Goal: Task Accomplishment & Management: Understand process/instructions

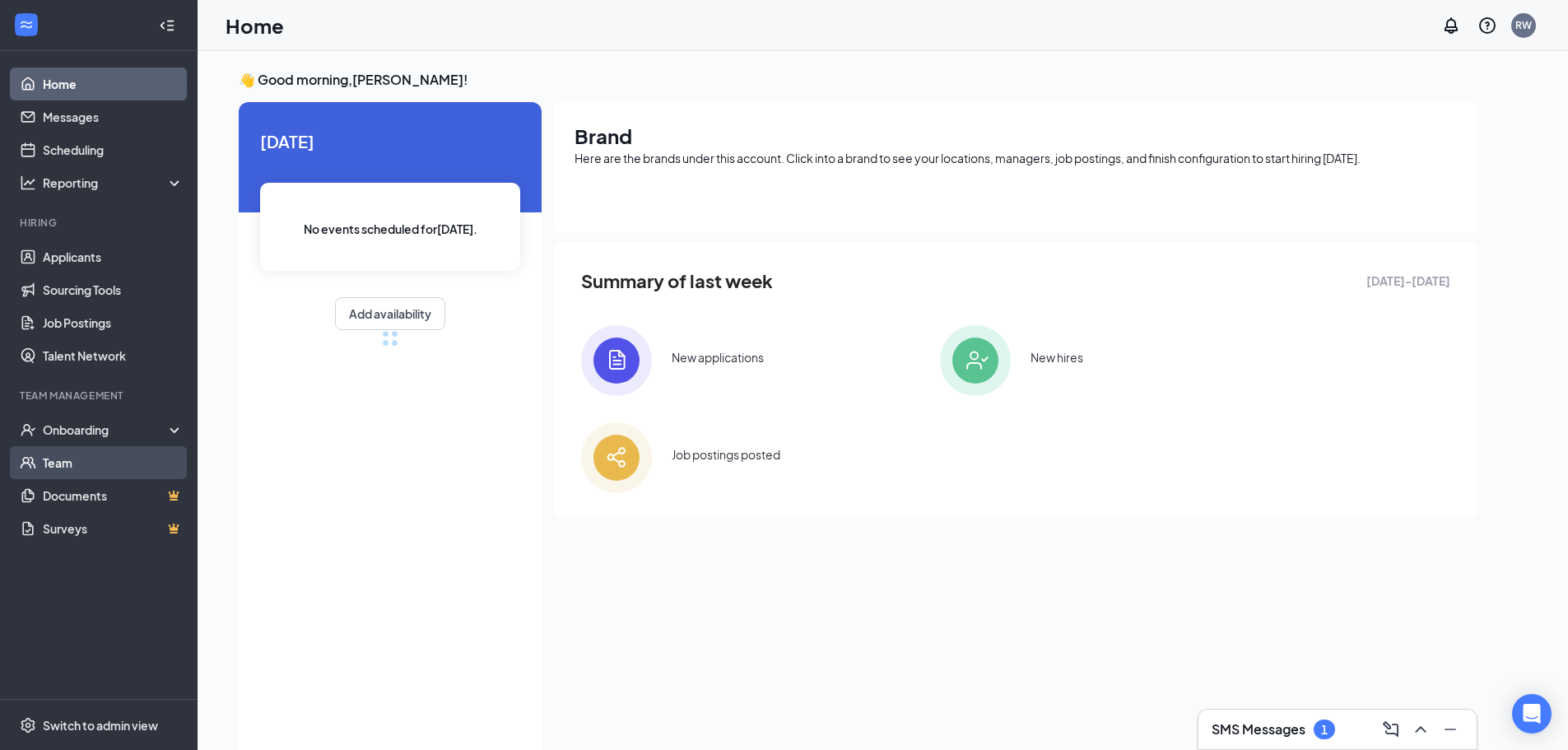
click at [76, 468] on link "Team" at bounding box center [112, 462] width 140 height 33
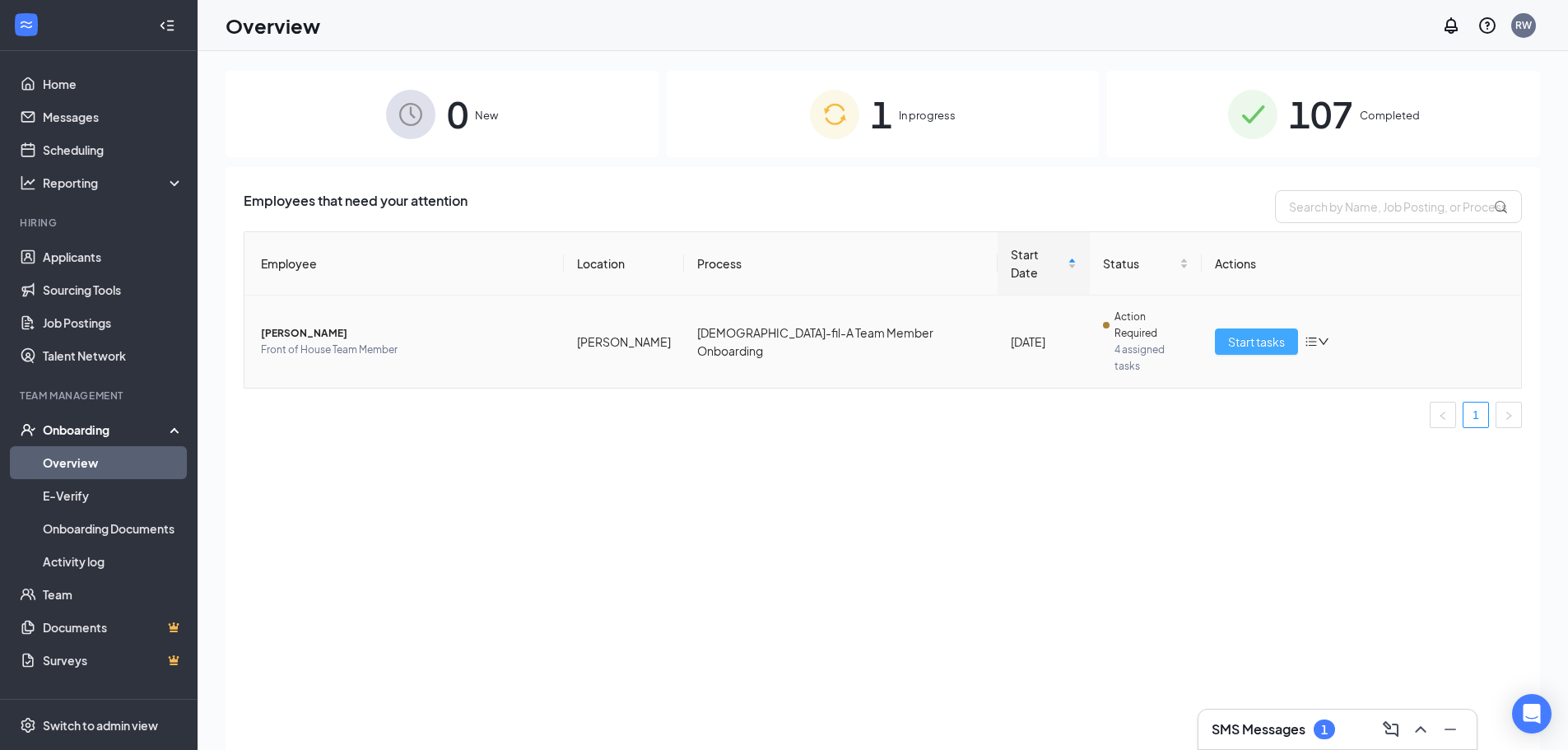
click at [1233, 333] on span "Start tasks" at bounding box center [1256, 341] width 57 height 18
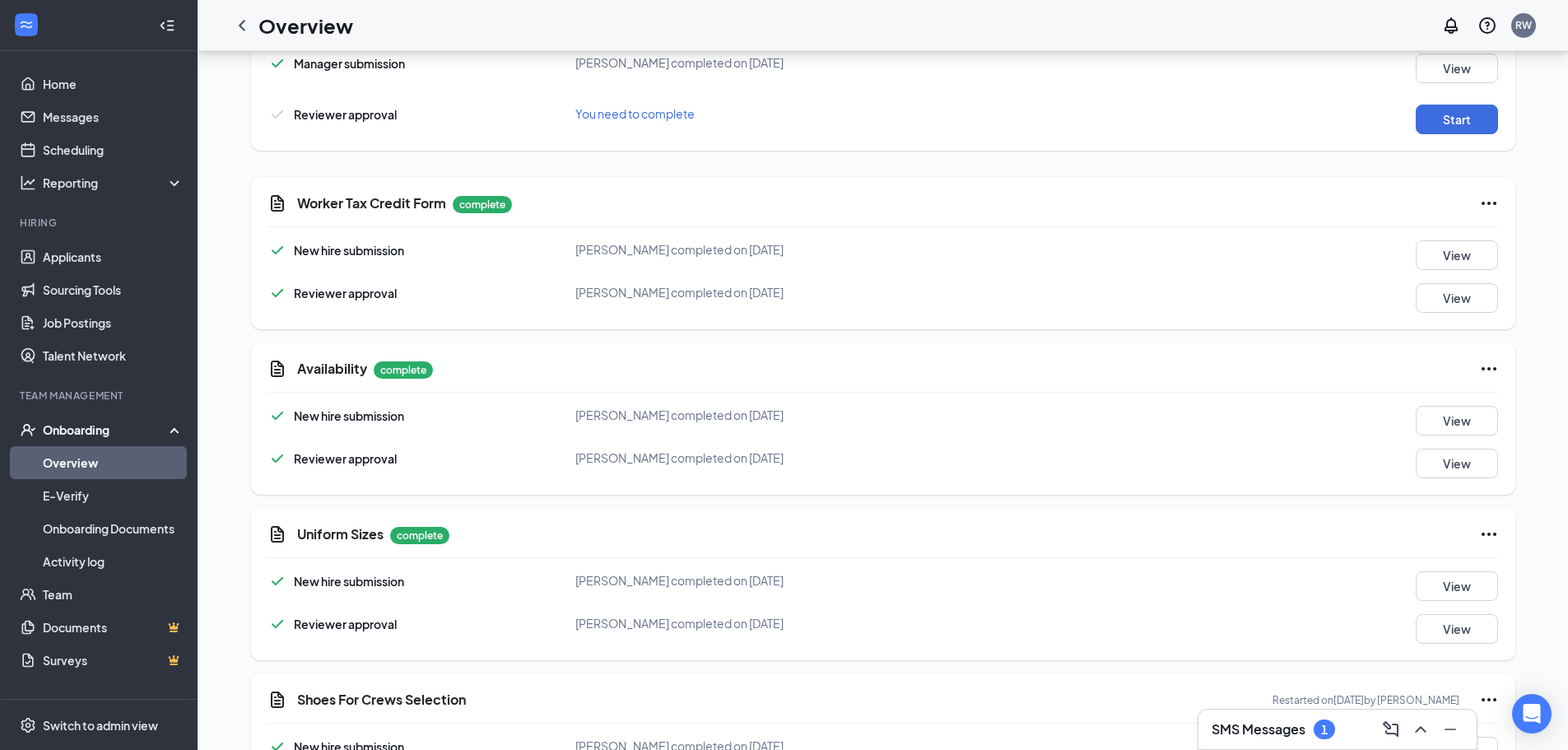
scroll to position [1481, 0]
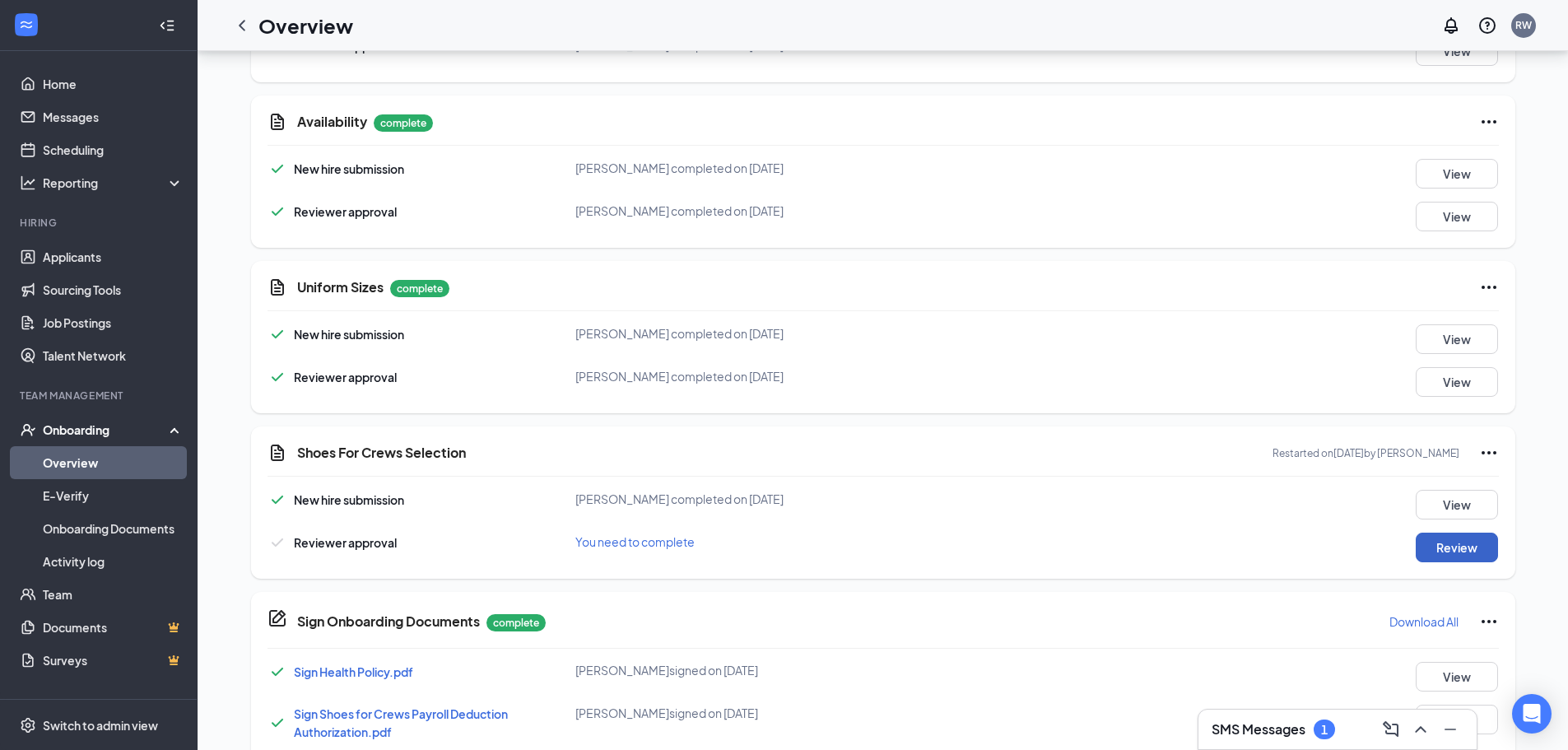
click at [1439, 558] on button "Review" at bounding box center [1456, 547] width 83 height 30
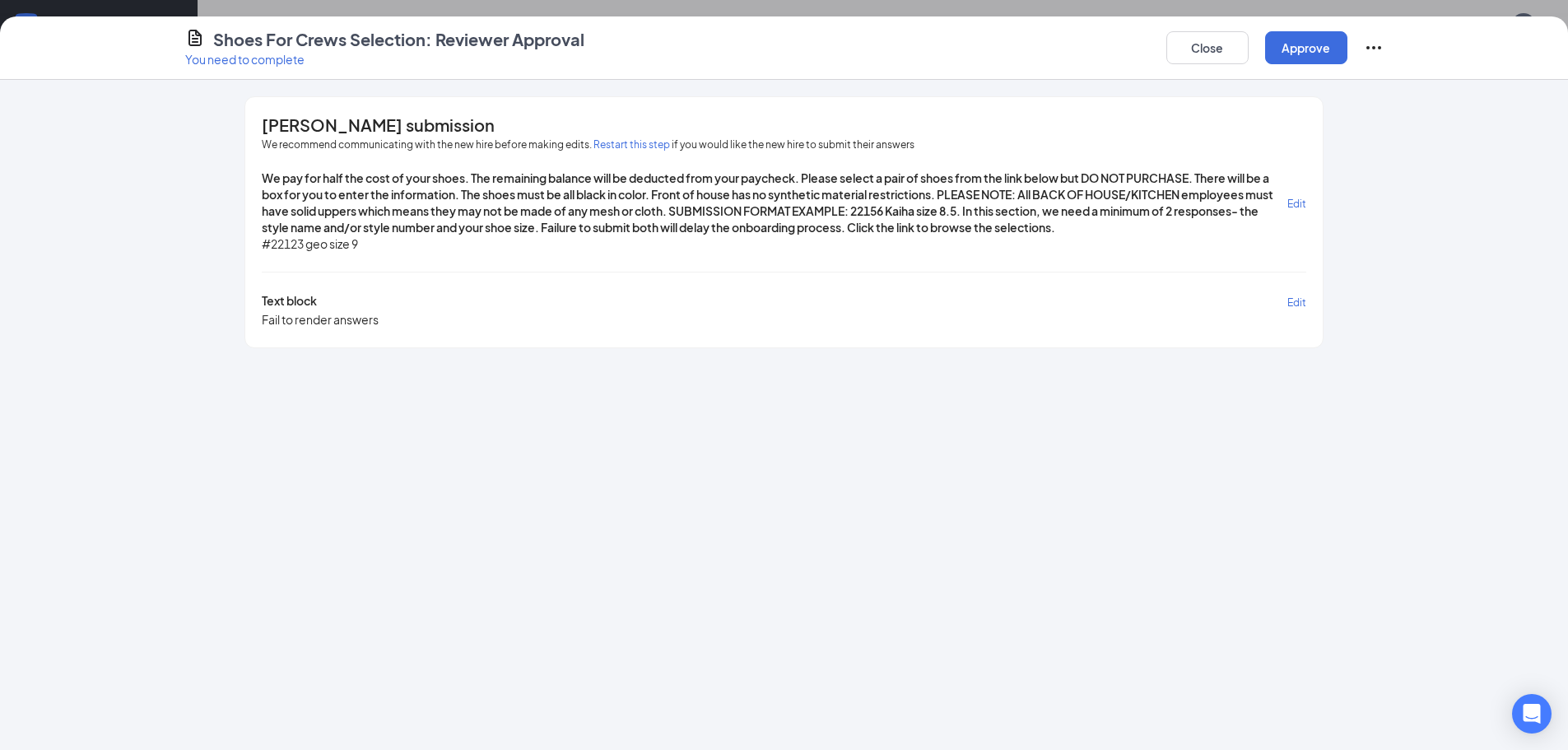
click at [276, 242] on span "#22123 geo size 9" at bounding box center [309, 243] width 96 height 16
copy span "22123"
click at [644, 146] on button "Restart this step" at bounding box center [632, 144] width 77 height 16
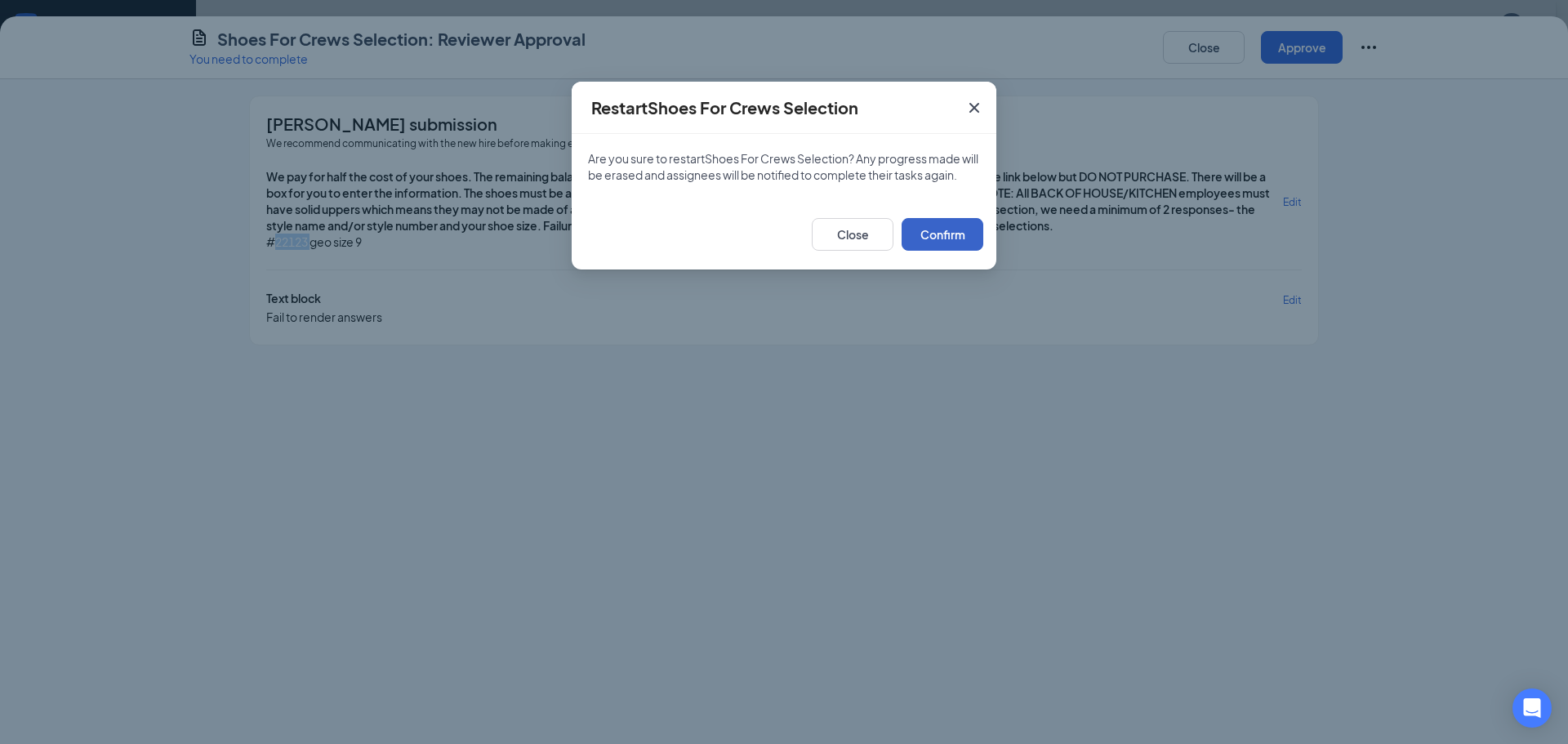
click at [954, 251] on button "Confirm" at bounding box center [942, 234] width 82 height 33
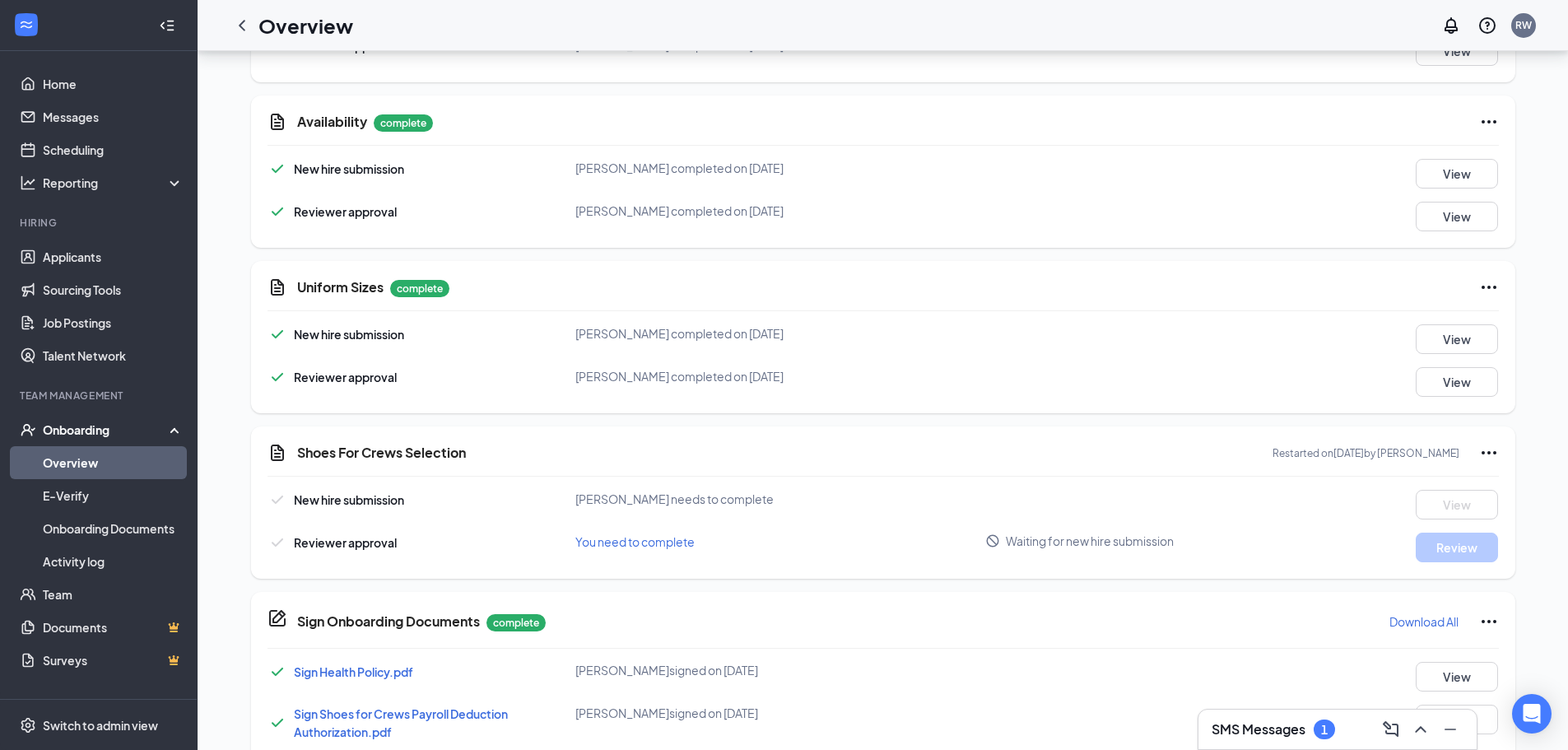
click at [1320, 734] on div "1" at bounding box center [1324, 729] width 21 height 20
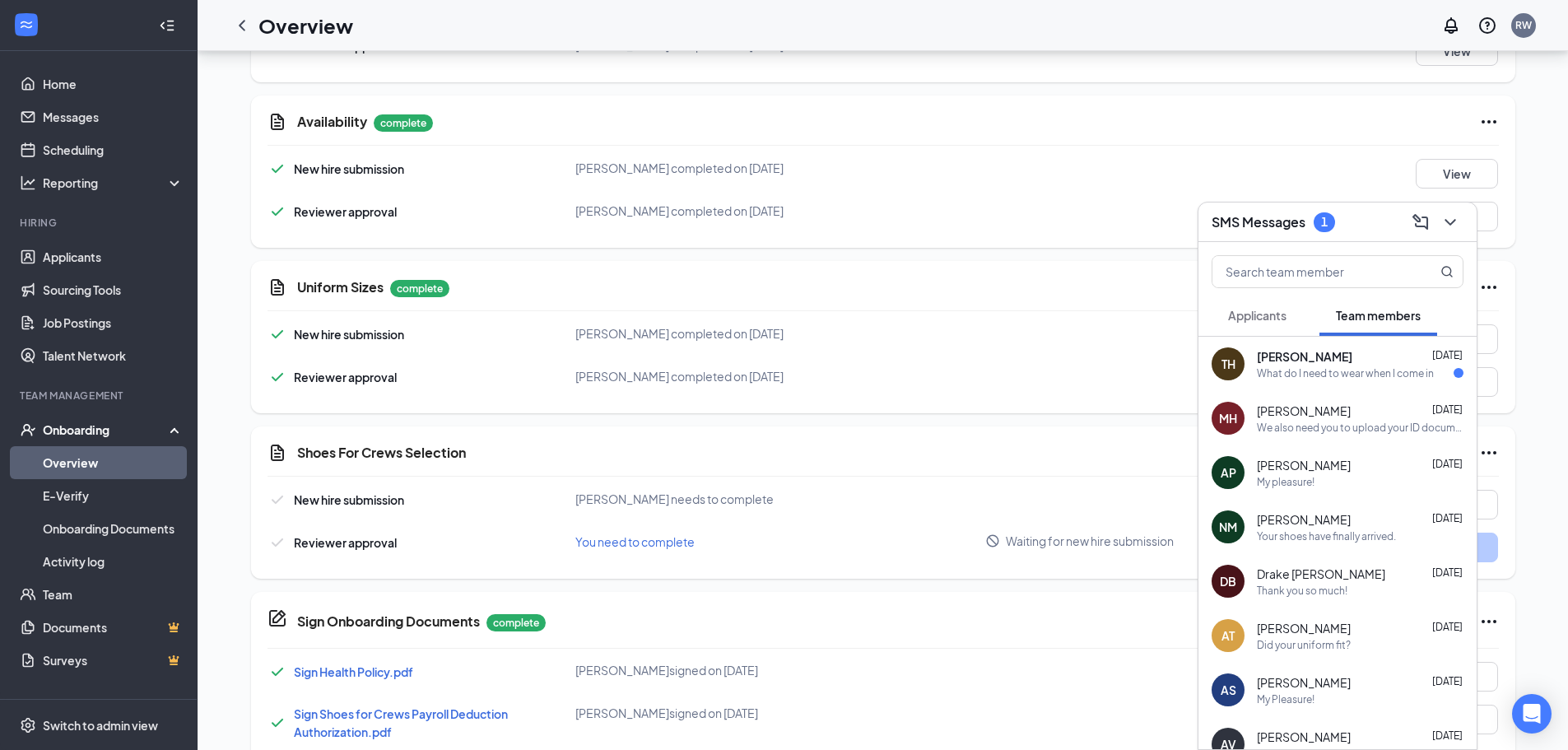
click at [1368, 364] on div "[PERSON_NAME] [DATE]" at bounding box center [1359, 356] width 207 height 16
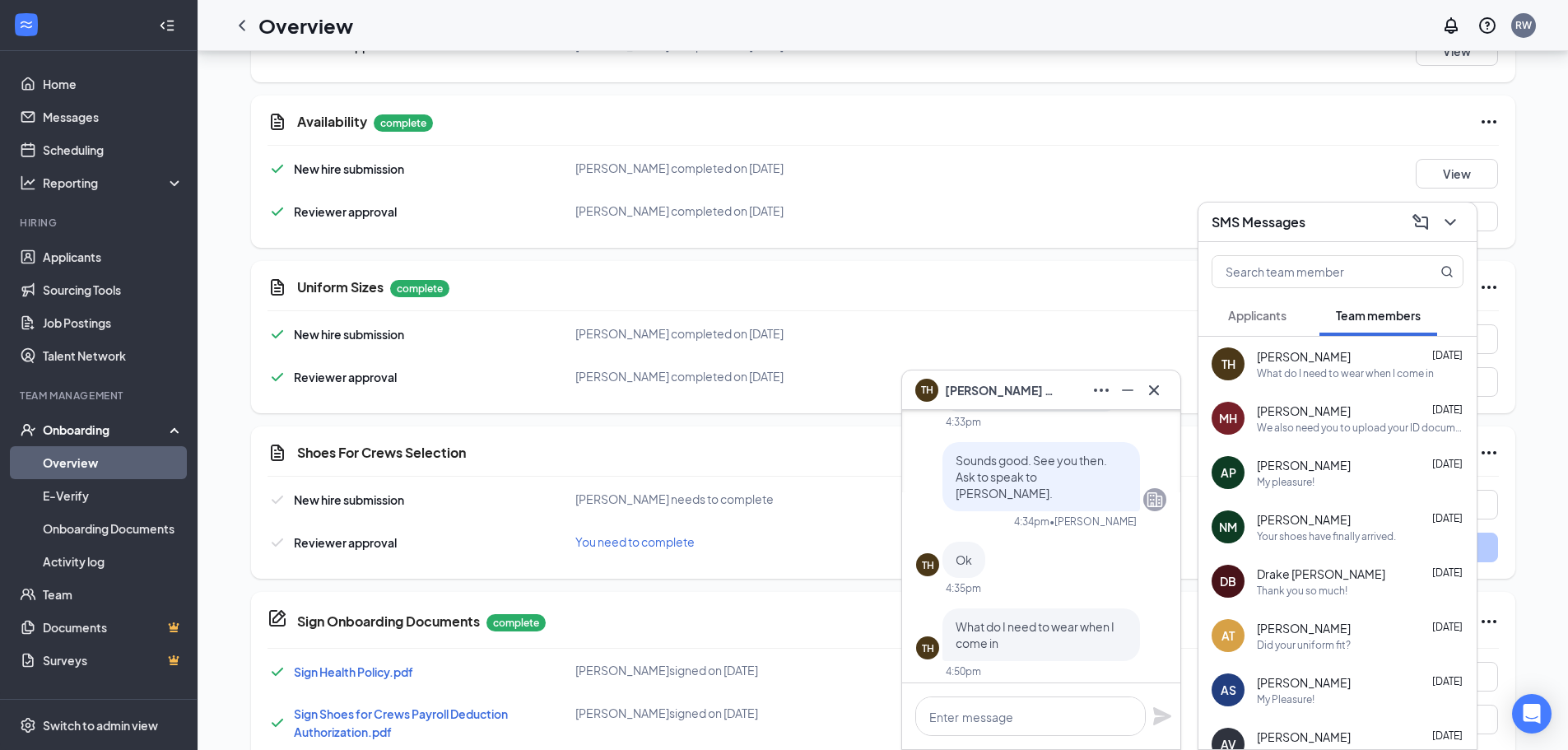
scroll to position [0, 0]
click at [1275, 318] on span "Applicants" at bounding box center [1256, 315] width 59 height 14
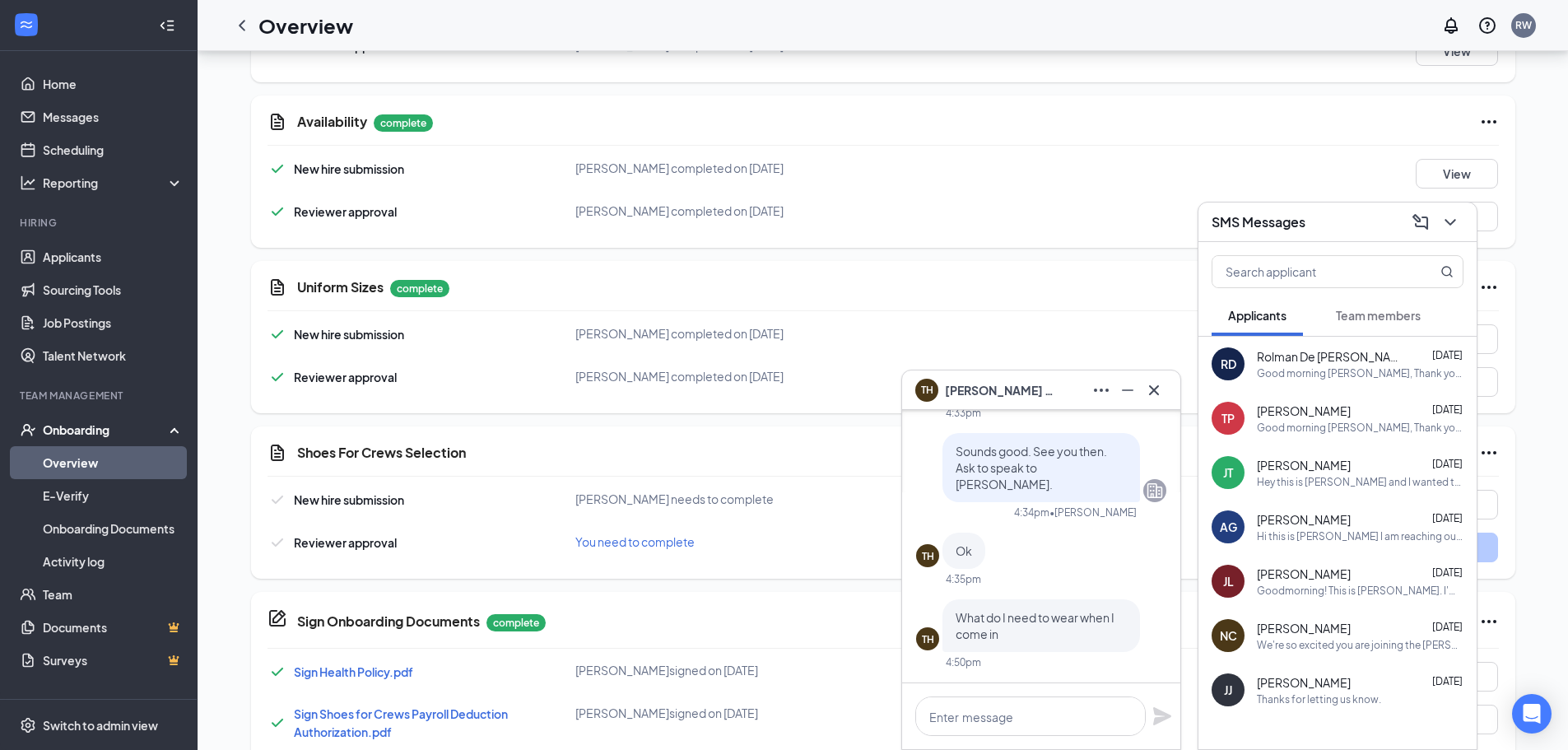
click at [1385, 313] on span "Team members" at bounding box center [1378, 315] width 85 height 14
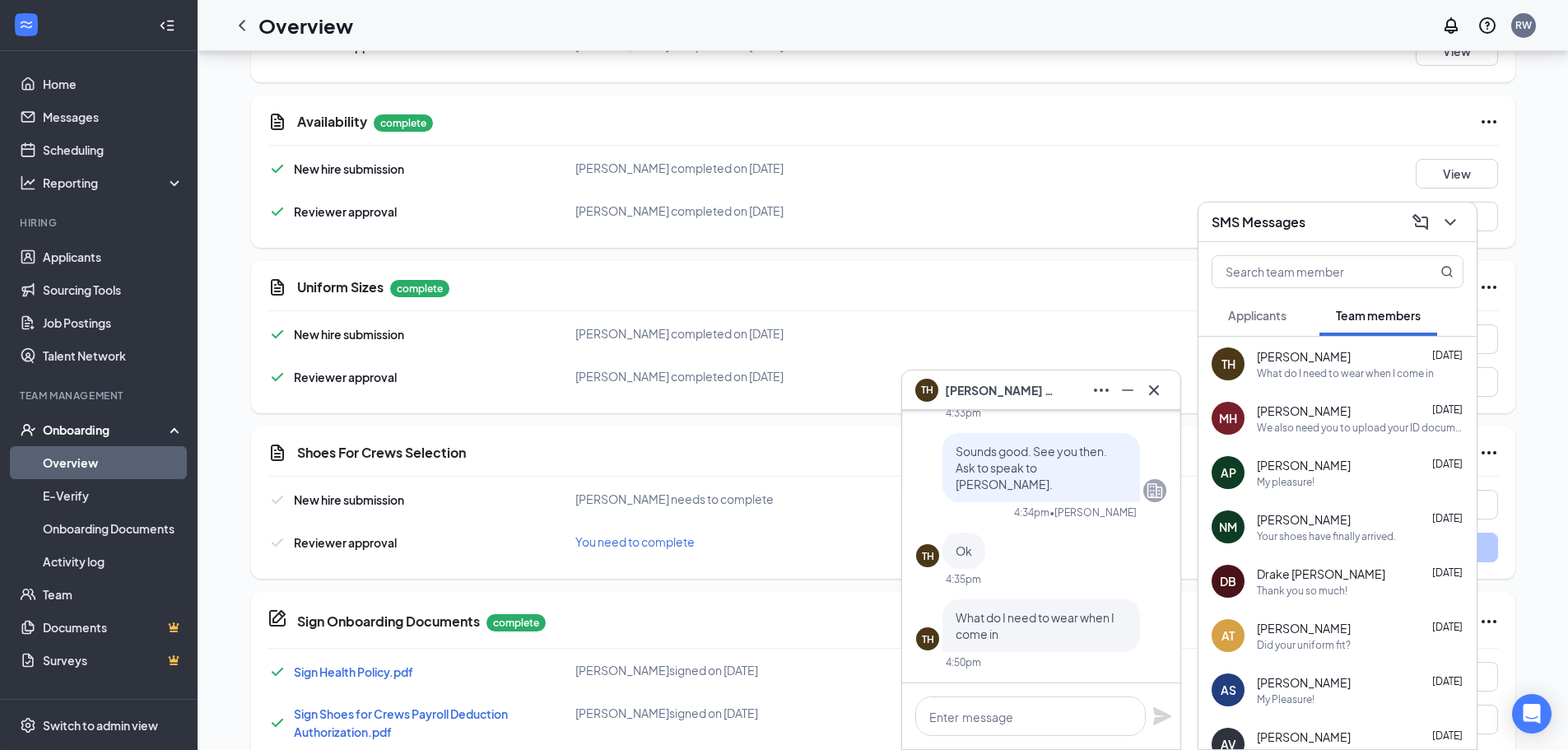
click at [1348, 427] on div "We also need you to upload your ID documents in the I9 Documentation section. Y…" at bounding box center [1359, 427] width 207 height 14
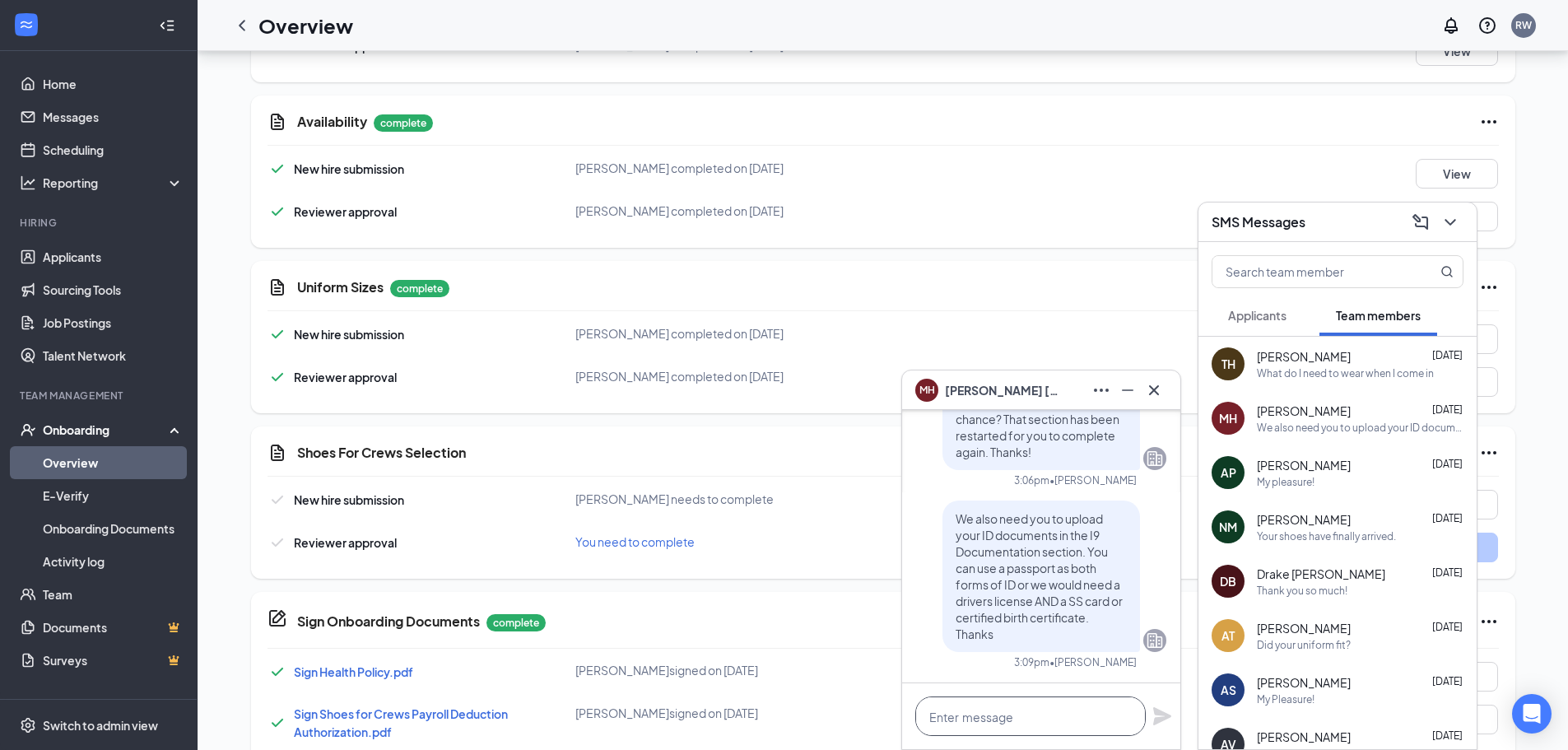
click at [1064, 719] on textarea at bounding box center [1030, 716] width 231 height 39
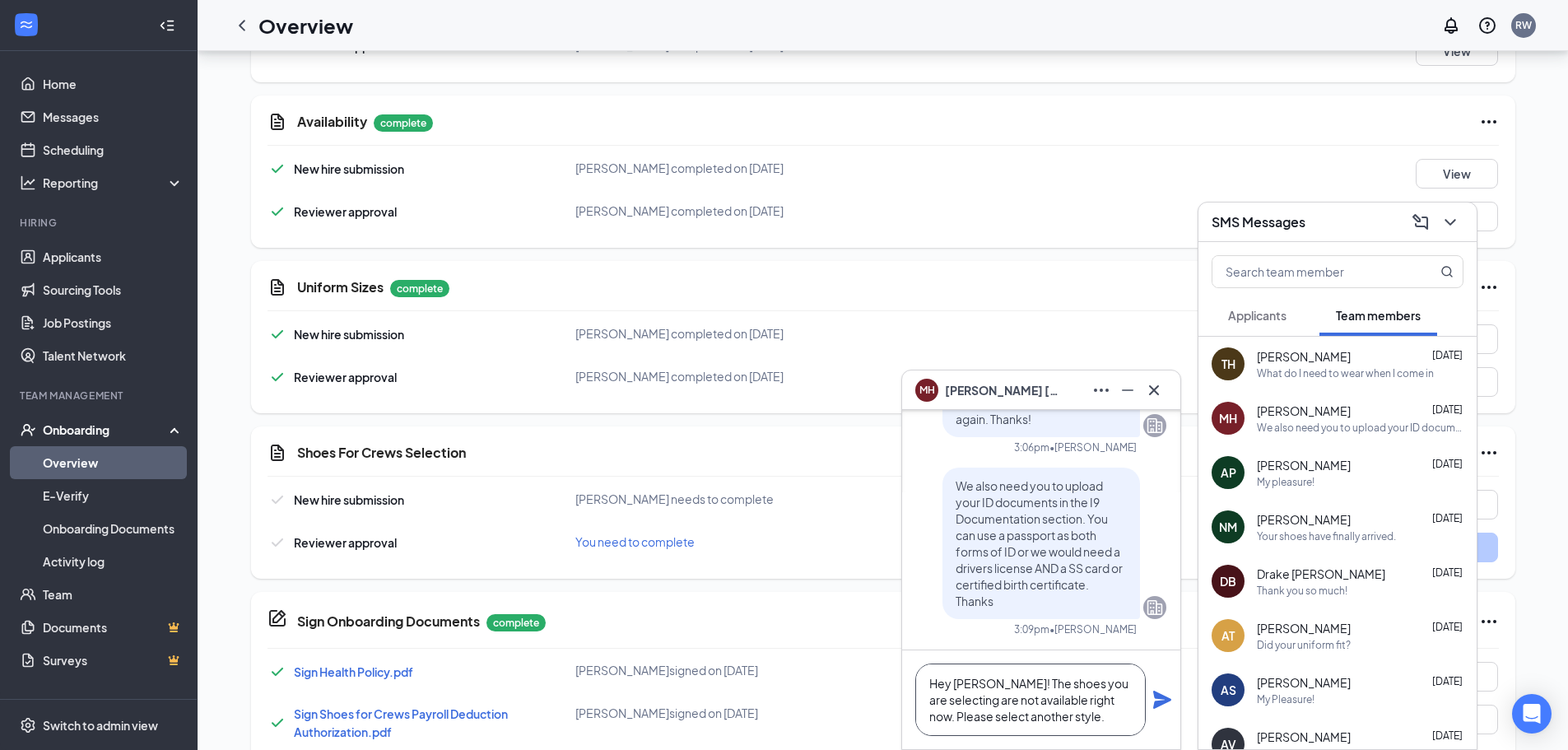
type textarea "Hey [PERSON_NAME]! The shoes you are selecting are not available right now. Ple…"
click at [1160, 705] on icon "Plane" at bounding box center [1161, 699] width 18 height 18
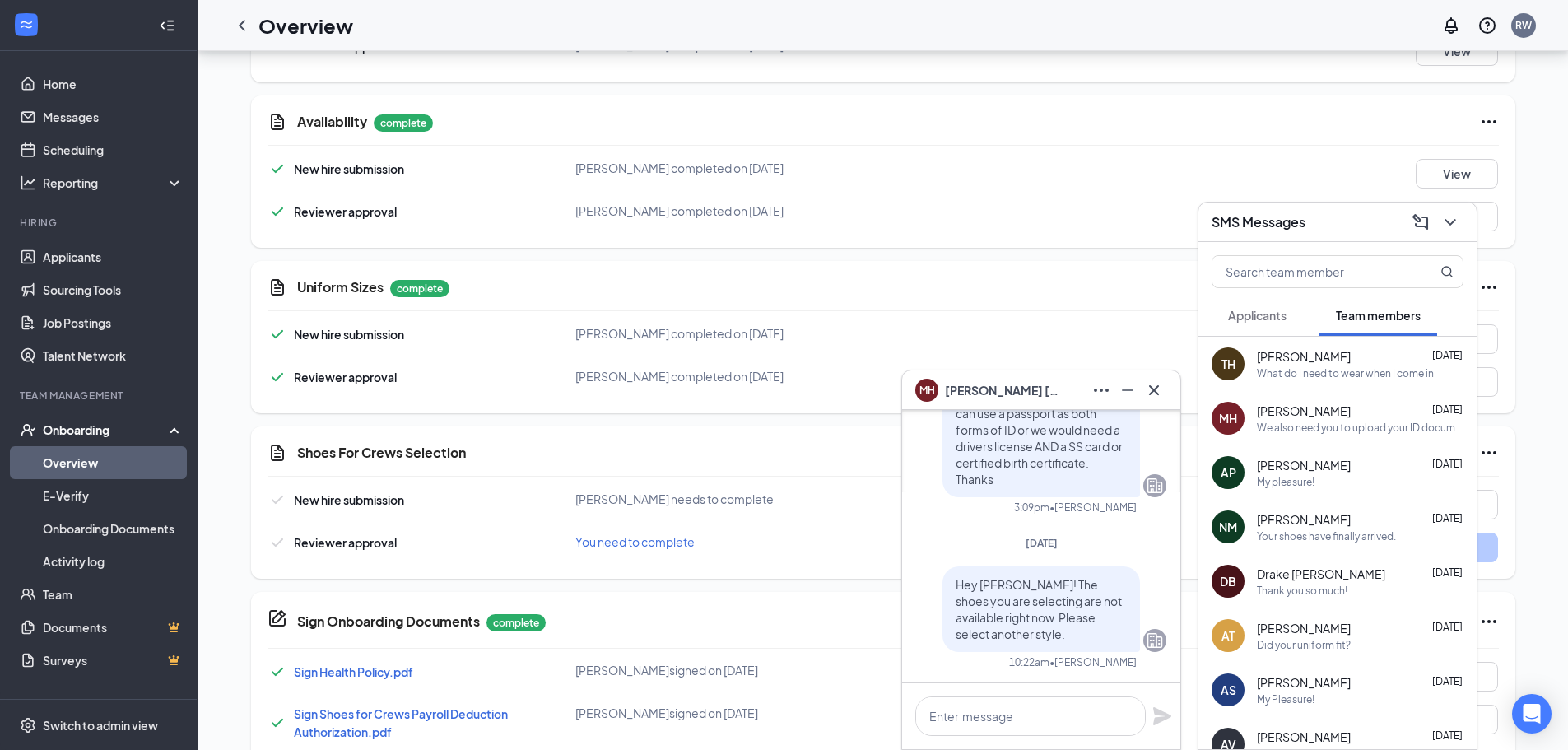
scroll to position [0, 0]
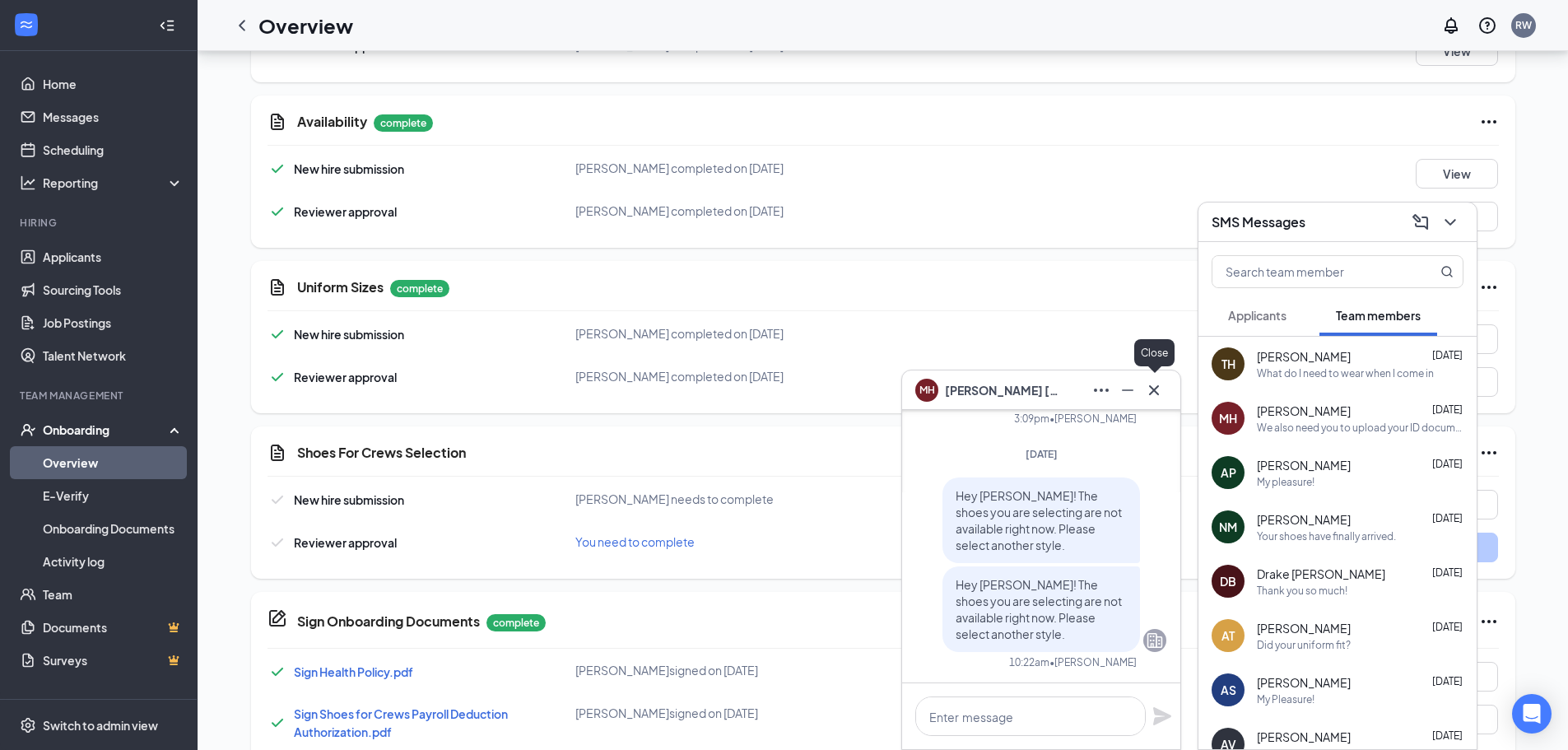
click at [1156, 389] on icon "Cross" at bounding box center [1153, 390] width 20 height 20
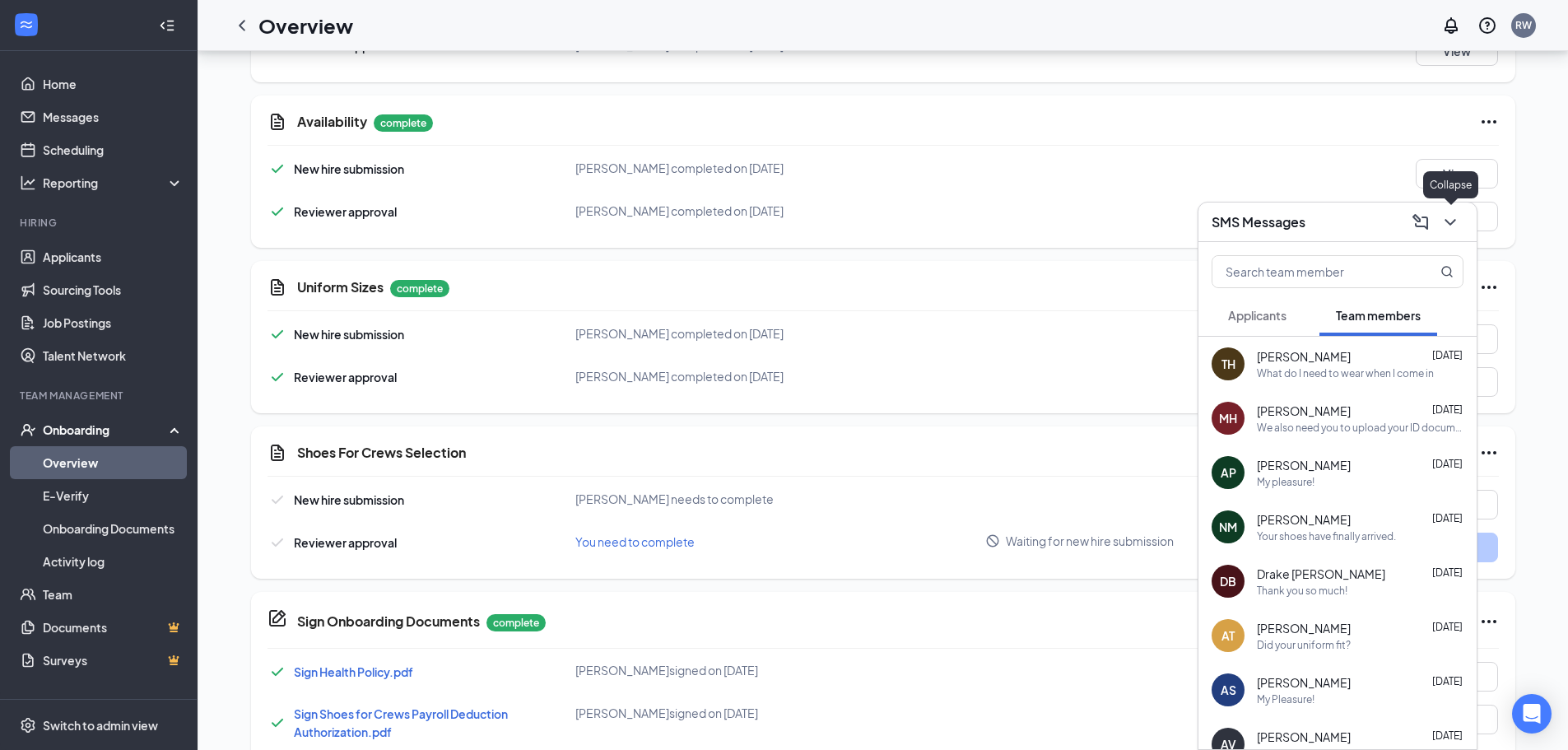
click at [1450, 216] on icon "ChevronDown" at bounding box center [1450, 221] width 20 height 20
